Goal: Information Seeking & Learning: Learn about a topic

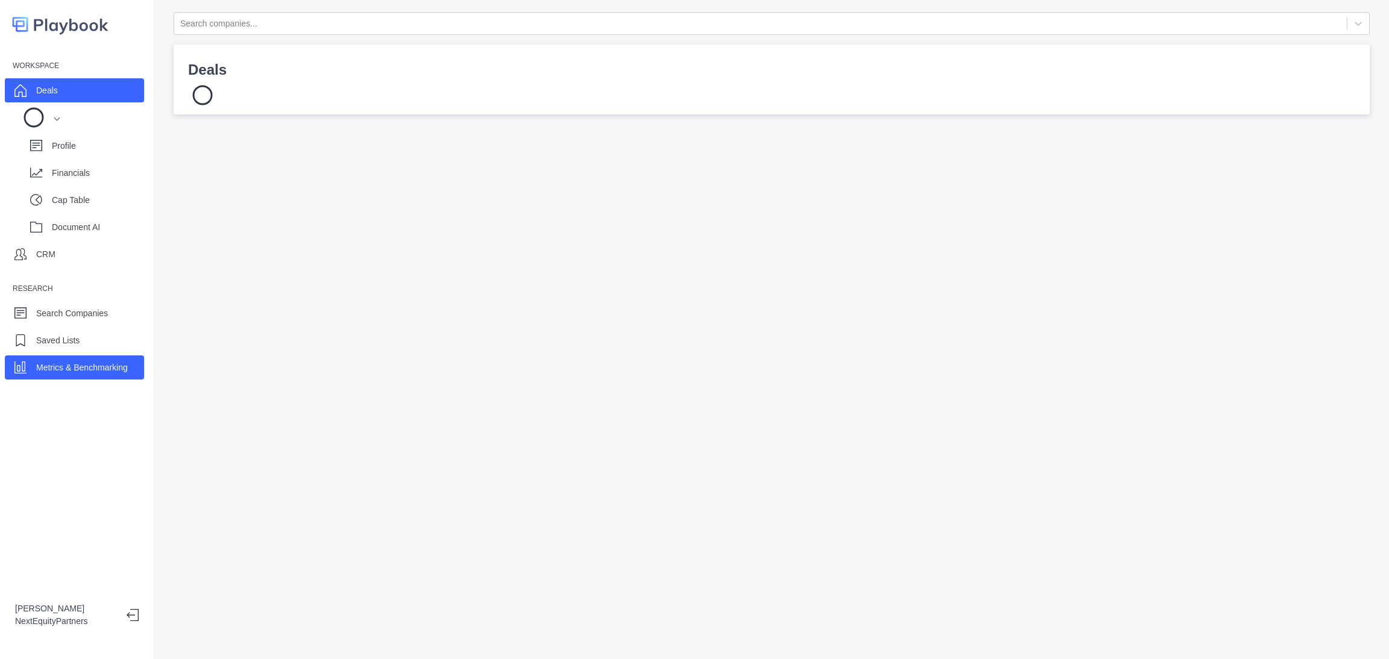
click at [116, 372] on p "Metrics & Benchmarking" at bounding box center [82, 368] width 92 height 13
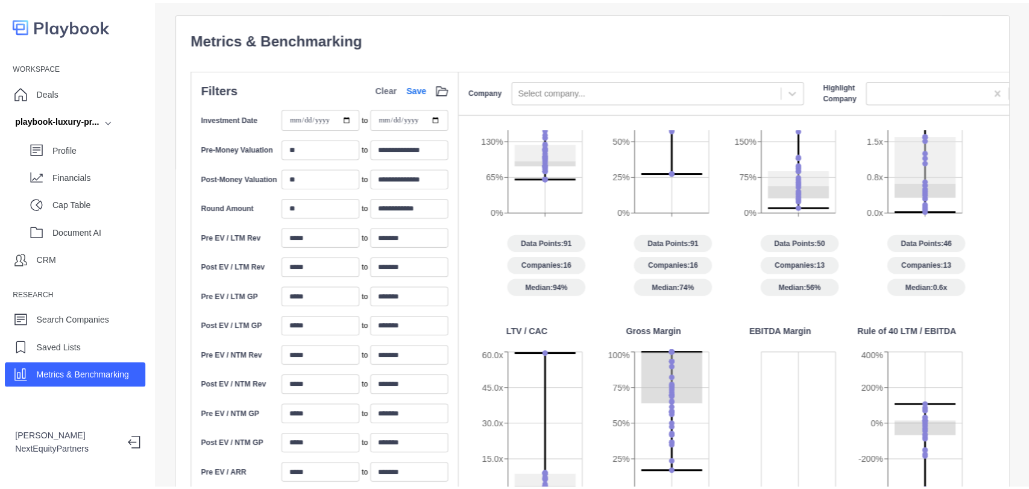
scroll to position [335, 0]
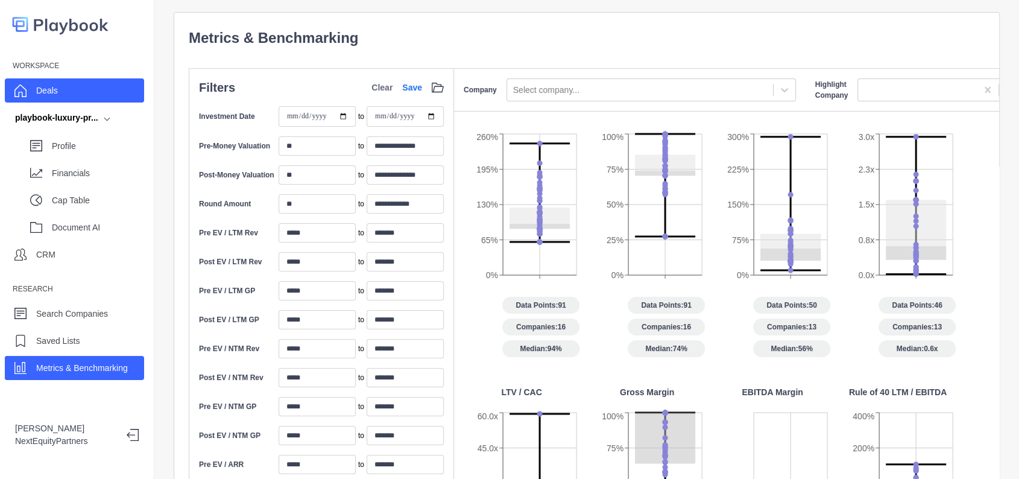
click at [72, 92] on div "Deals" at bounding box center [74, 90] width 139 height 24
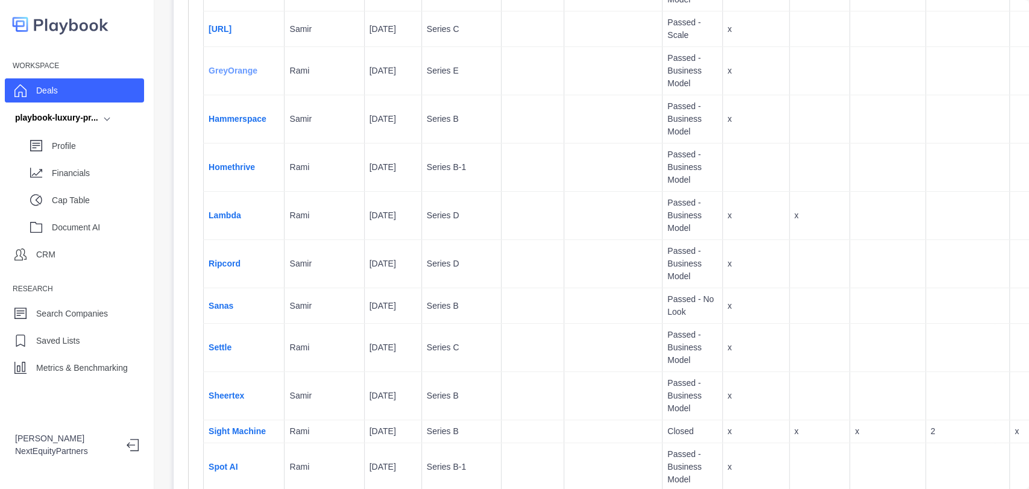
scroll to position [3951, 0]
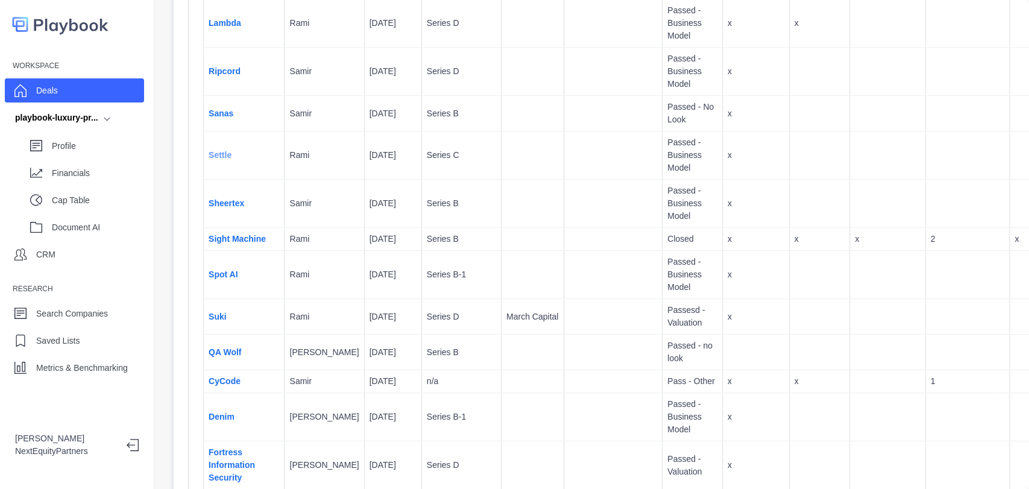
click at [230, 160] on link "Settle" at bounding box center [220, 155] width 23 height 10
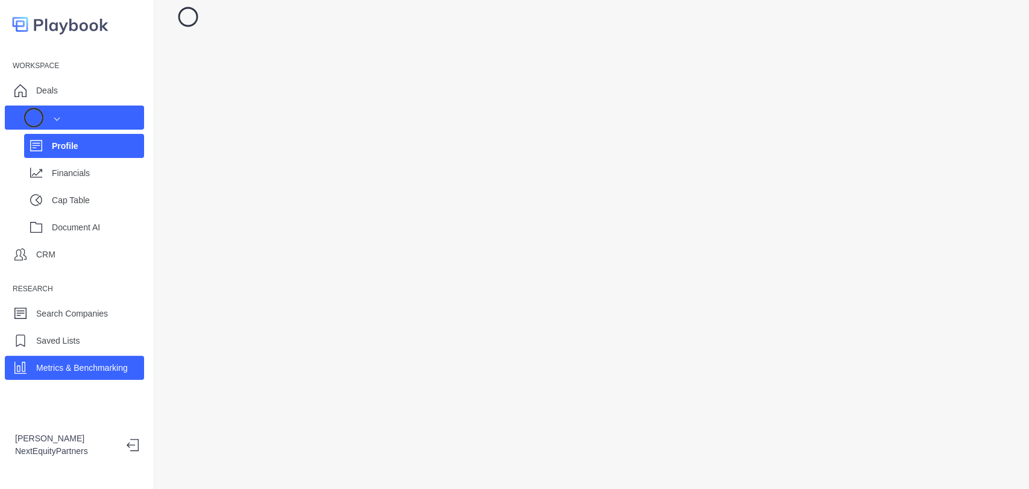
click at [67, 373] on p "Metrics & Benchmarking" at bounding box center [82, 368] width 92 height 13
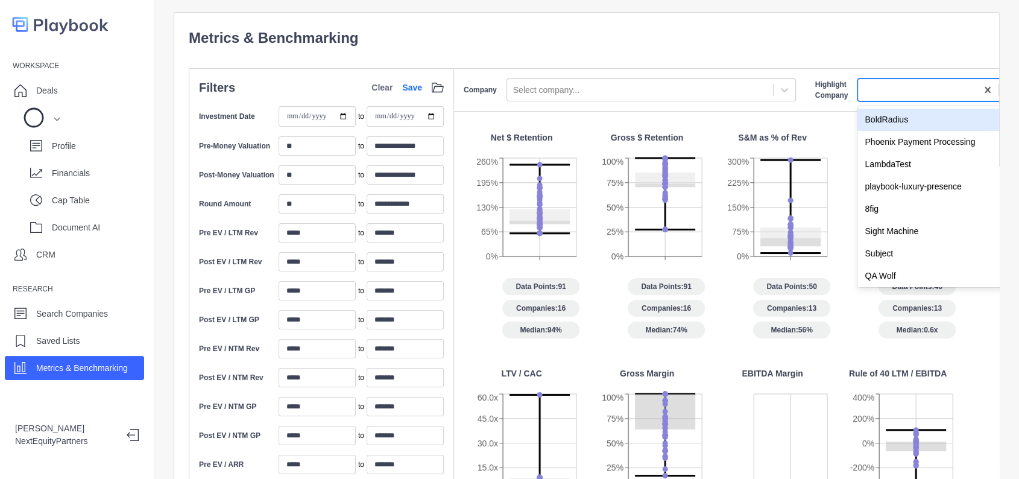
click at [894, 85] on div at bounding box center [917, 90] width 107 height 15
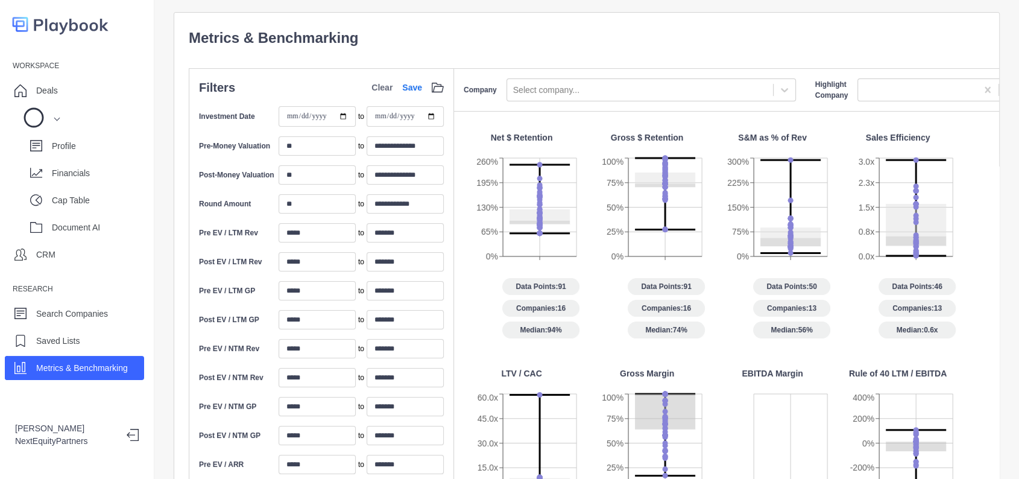
click at [825, 278] on div "Data Points: 50 Companies: 13 Median: 56%" at bounding box center [772, 308] width 116 height 60
